Goal: Task Accomplishment & Management: Complete application form

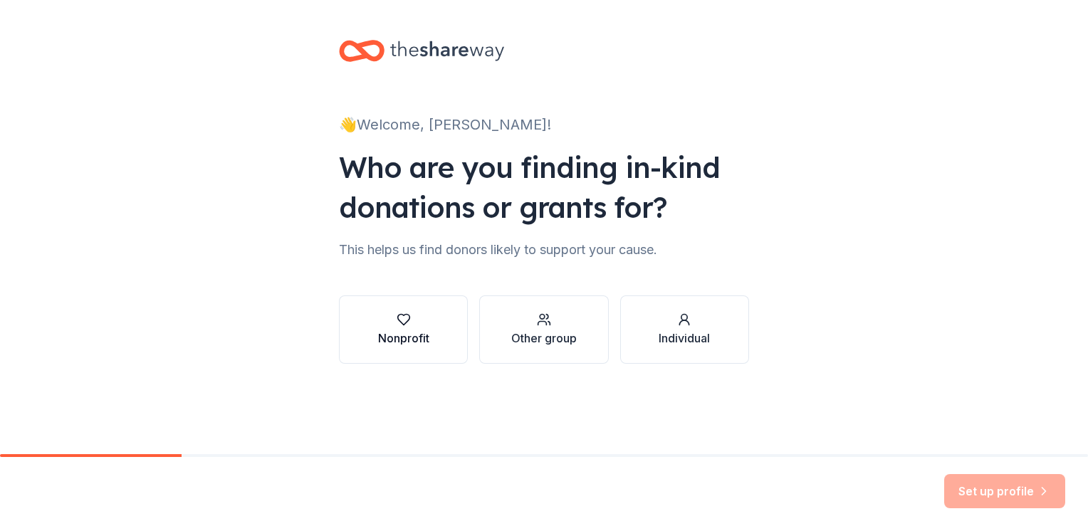
click at [398, 334] on div "Nonprofit" at bounding box center [403, 338] width 51 height 17
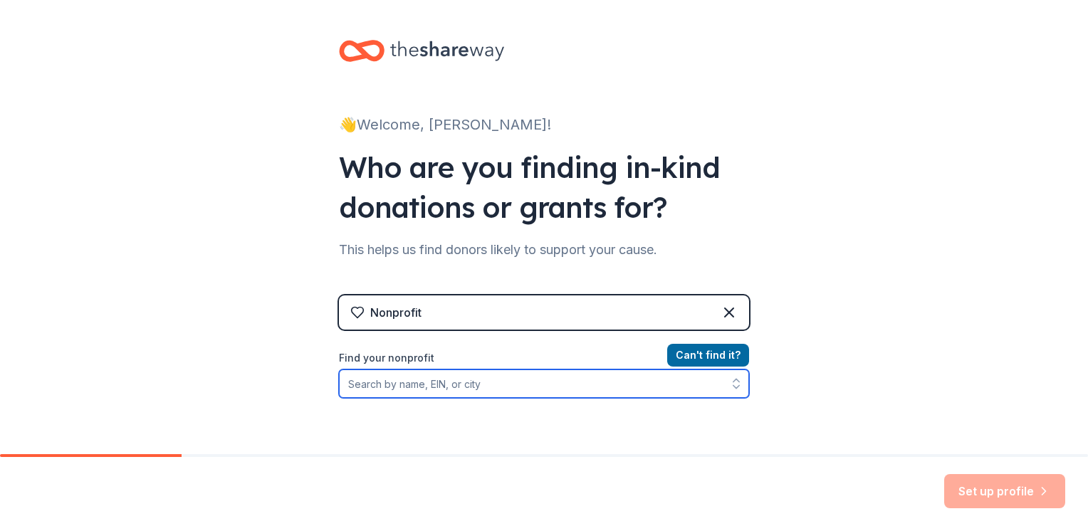
click at [442, 379] on input "Find your nonprofit" at bounding box center [544, 384] width 410 height 28
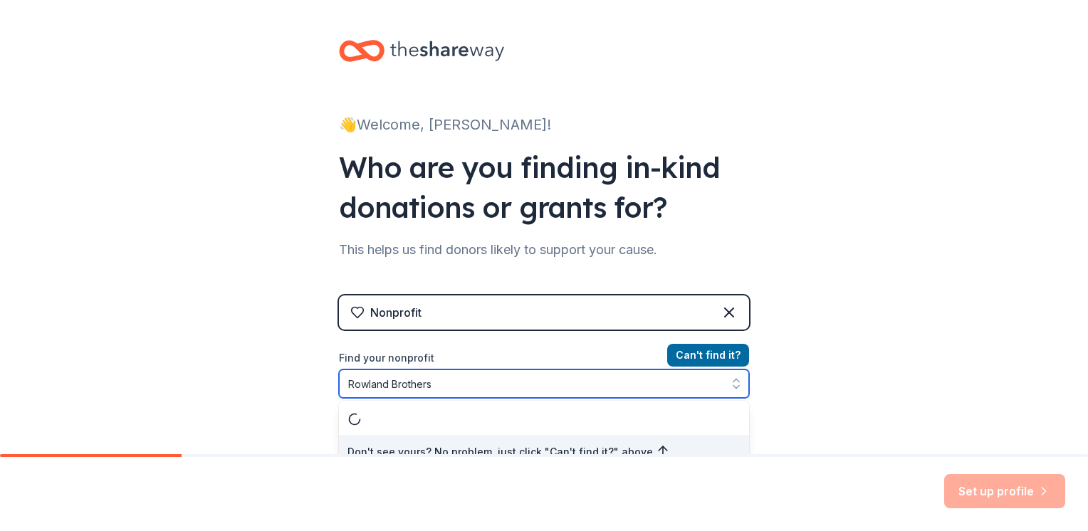
scroll to position [14, 0]
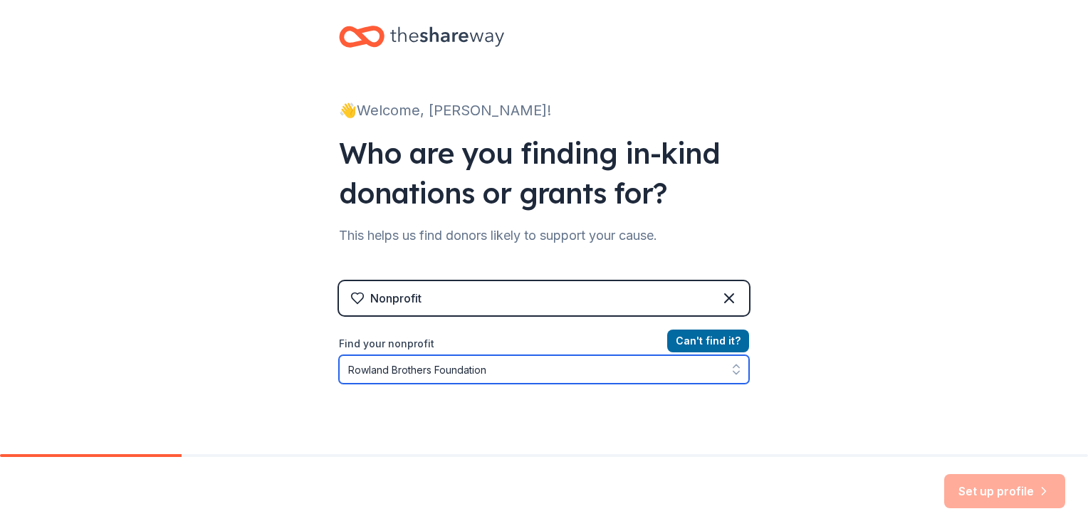
click at [734, 372] on icon "button" at bounding box center [736, 373] width 6 height 3
type input "Rowland Brothers Foundation"
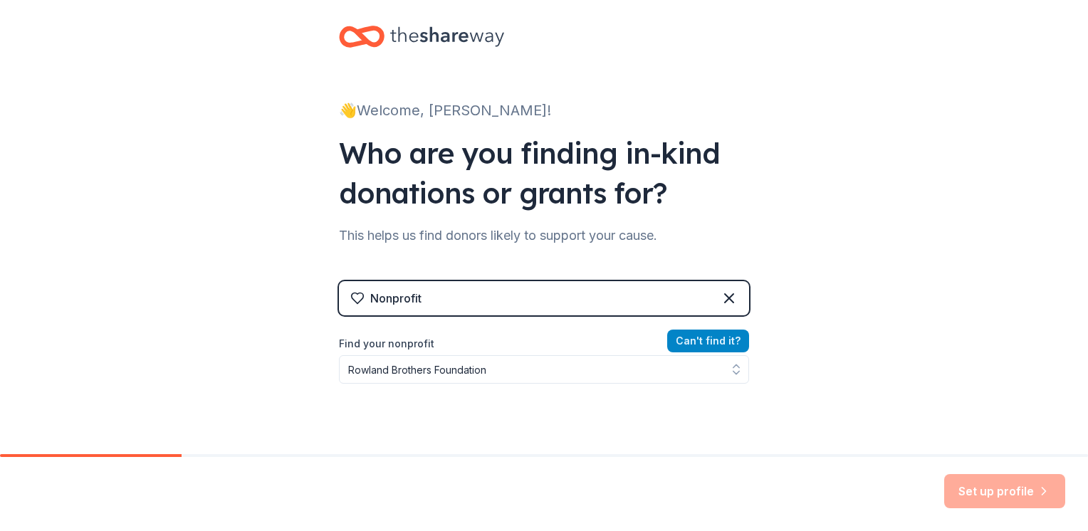
click at [715, 335] on button "Can ' t find it?" at bounding box center [708, 341] width 82 height 23
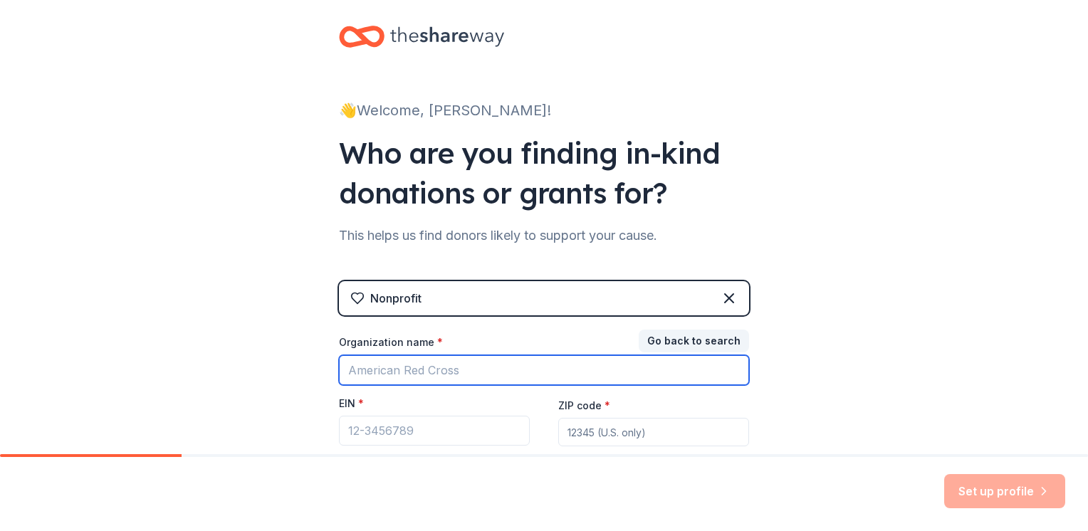
click at [443, 370] on input "Organization name *" at bounding box center [544, 370] width 410 height 30
type input "The Rowland Brothers Foundation"
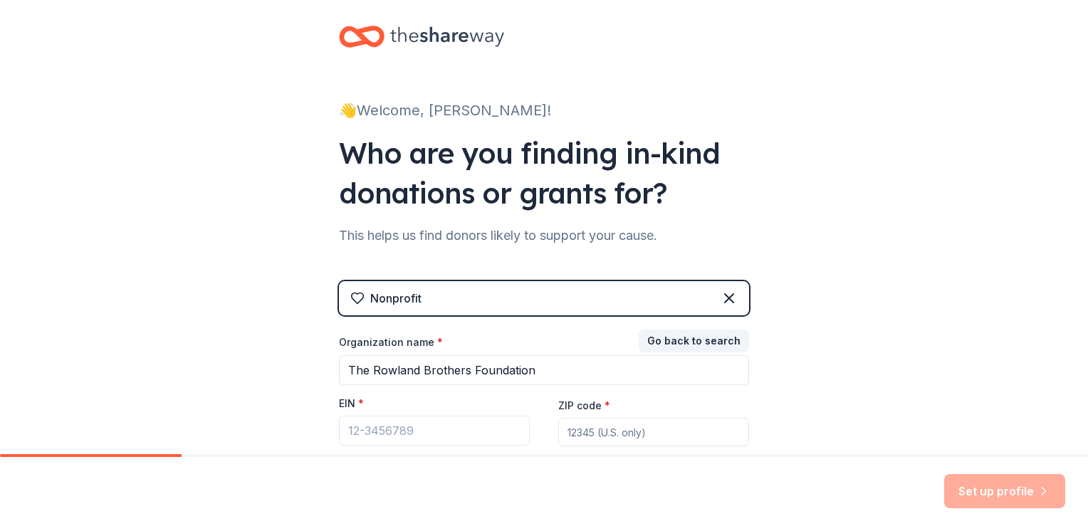
click at [596, 431] on input "ZIP code *" at bounding box center [653, 432] width 191 height 28
click at [607, 426] on input "ZIP code *" at bounding box center [653, 432] width 191 height 28
